Goal: Information Seeking & Learning: Learn about a topic

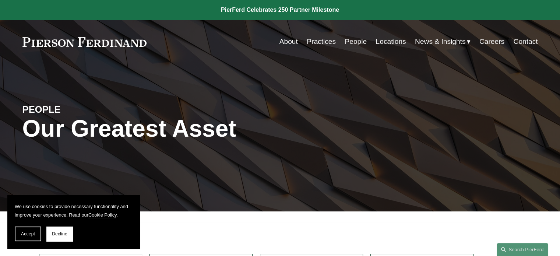
click at [285, 41] on link "About" at bounding box center [288, 42] width 18 height 14
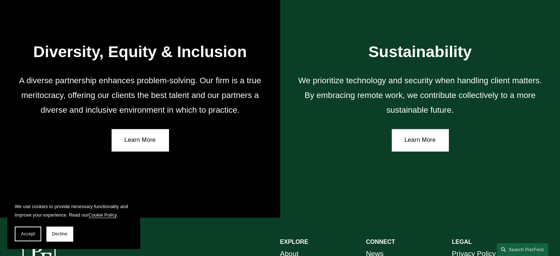
scroll to position [1251, 0]
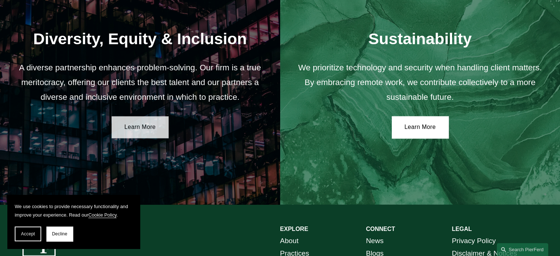
click at [138, 135] on link "Learn More" at bounding box center [139, 127] width 57 height 22
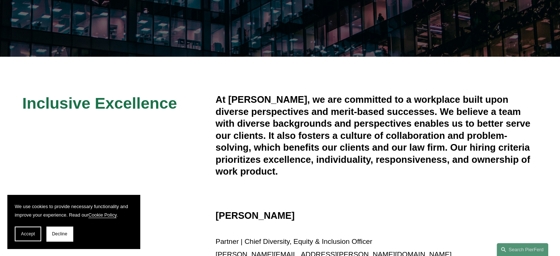
scroll to position [110, 0]
